Goal: Navigation & Orientation: Find specific page/section

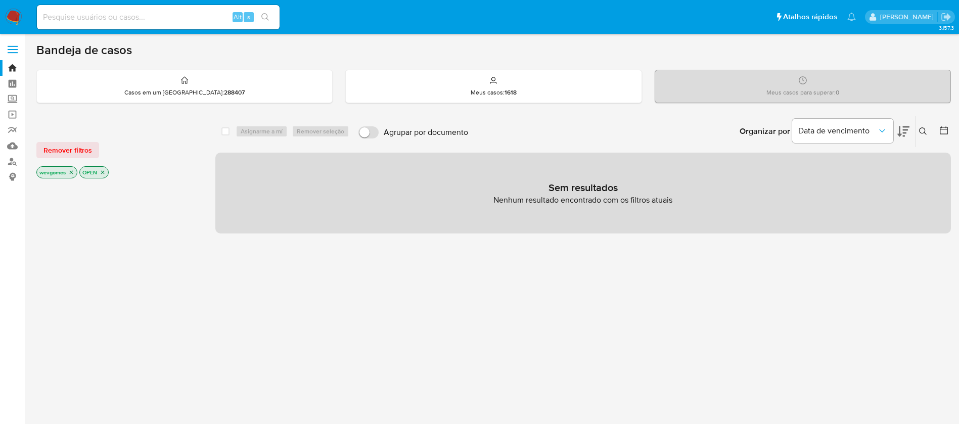
click at [13, 20] on img at bounding box center [13, 17] width 17 height 17
click at [18, 16] on img at bounding box center [13, 17] width 17 height 17
